Goal: Browse casually: Explore the website without a specific task or goal

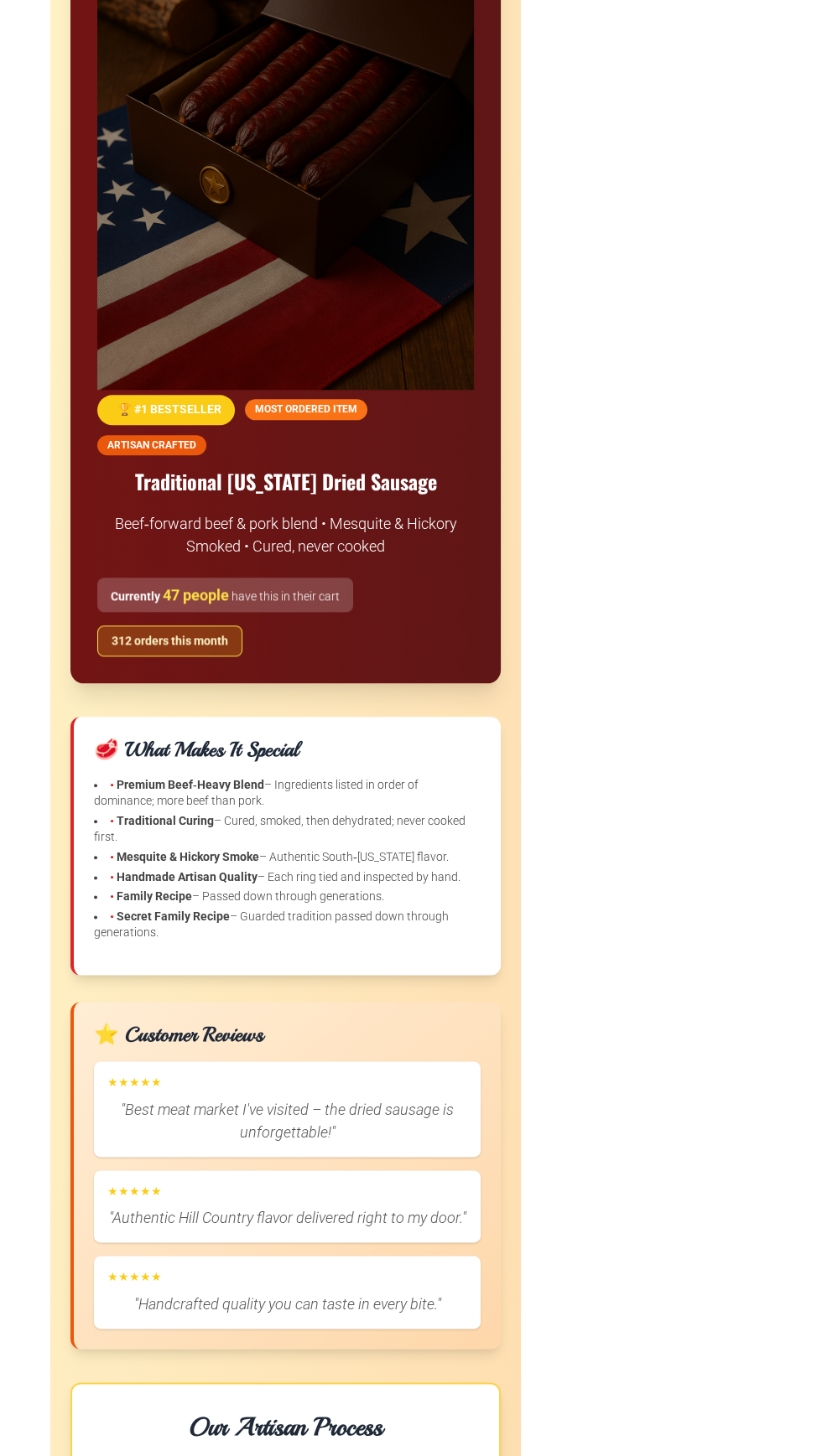
scroll to position [1212, 0]
click at [330, 421] on div "🏆 #1 BESTSELLER MOST ORDERED ITEM ARTISAN CRAFTED" at bounding box center [285, 426] width 376 height 60
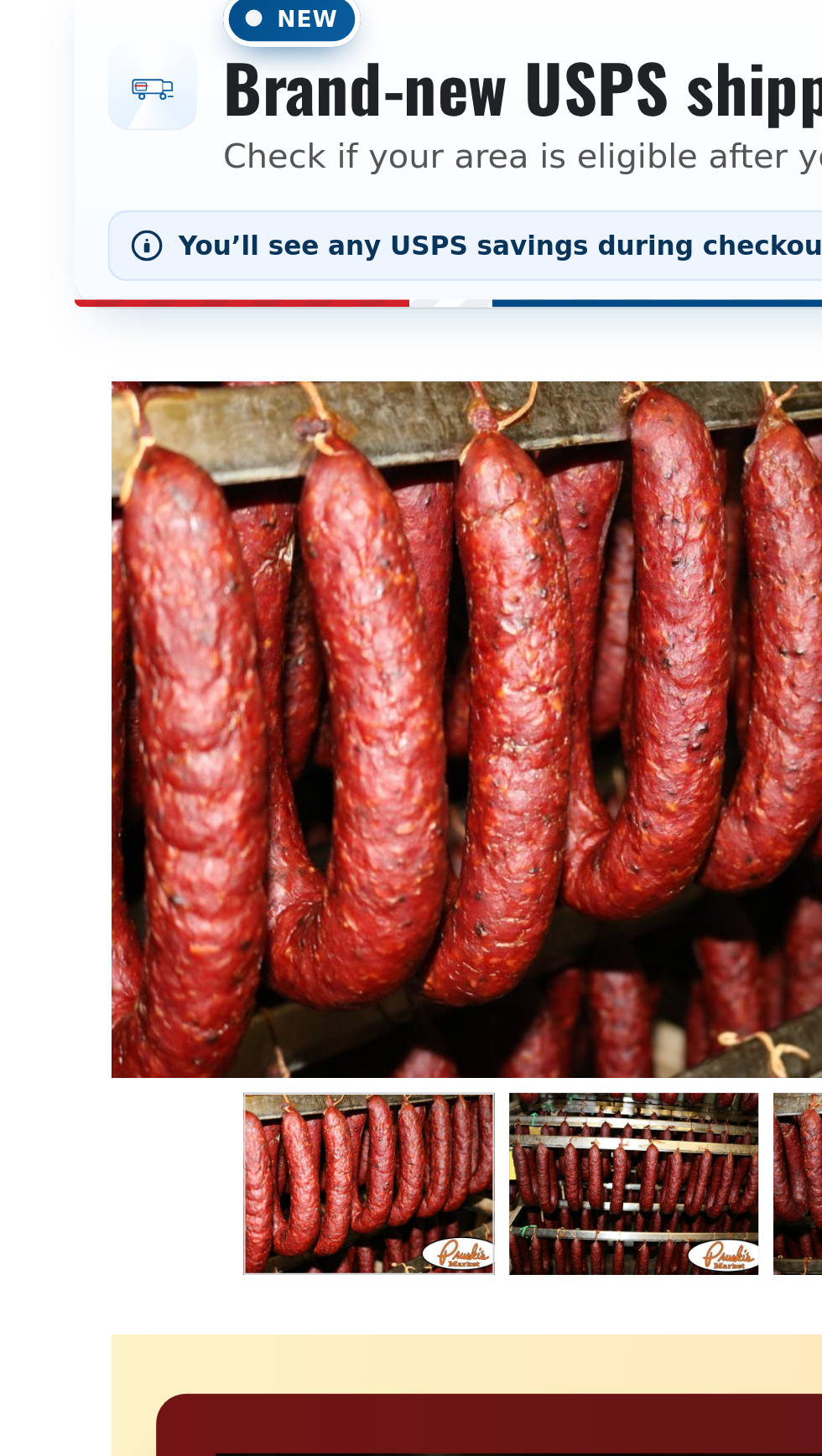
scroll to position [0, 0]
